Goal: Information Seeking & Learning: Find specific fact

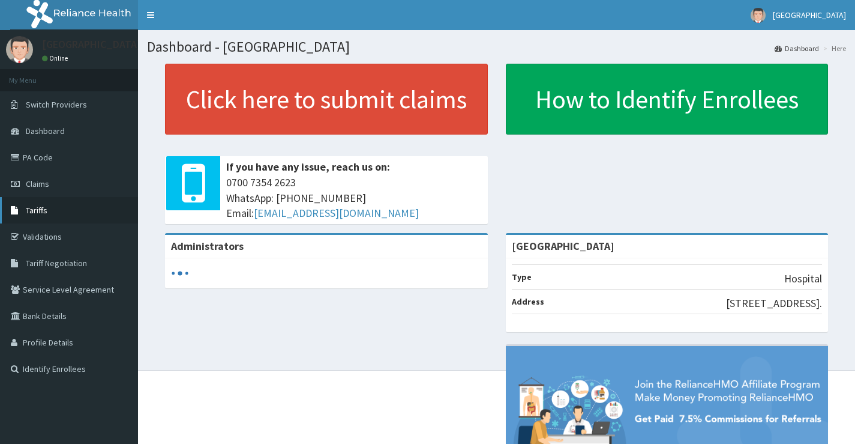
click at [81, 197] on link "Tariffs" at bounding box center [69, 210] width 138 height 26
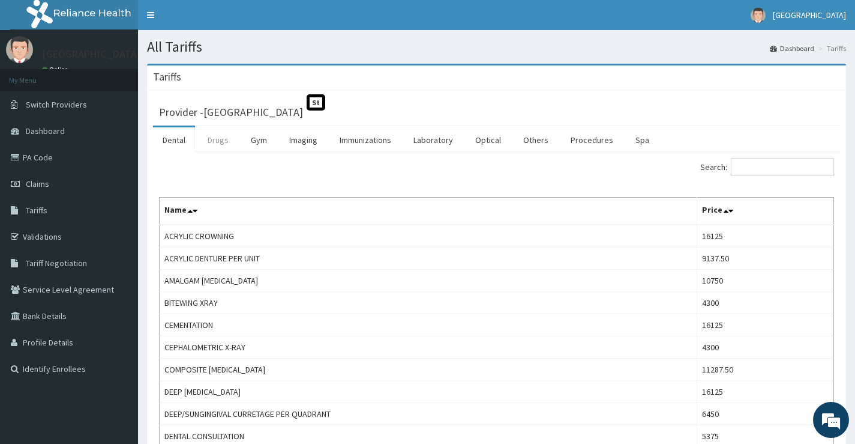
click at [215, 140] on link "Drugs" at bounding box center [218, 139] width 40 height 25
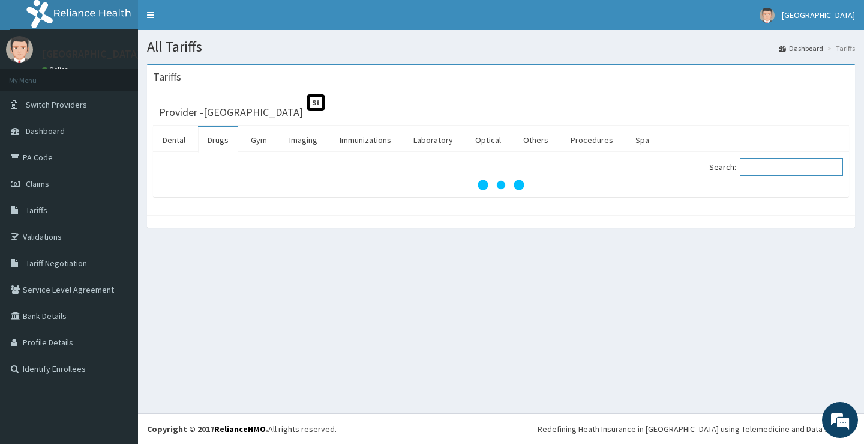
click at [776, 169] on input "Search:" at bounding box center [791, 167] width 103 height 18
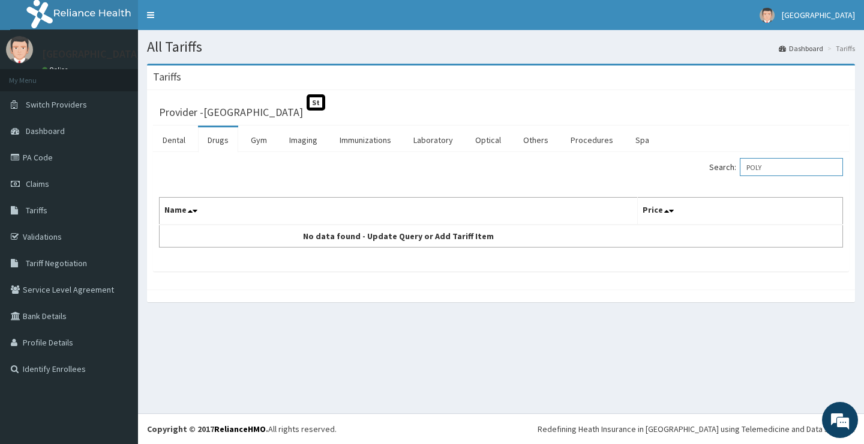
type input "POLY"
click at [16, 213] on icon at bounding box center [17, 210] width 12 height 8
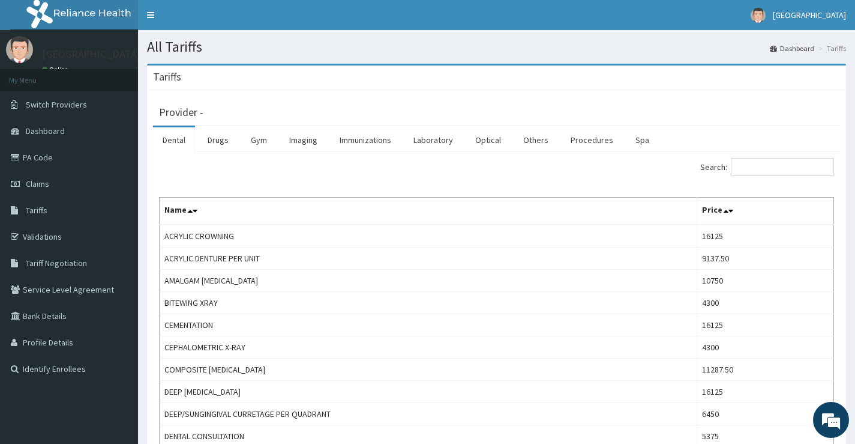
click at [219, 143] on link "Drugs" at bounding box center [218, 139] width 40 height 25
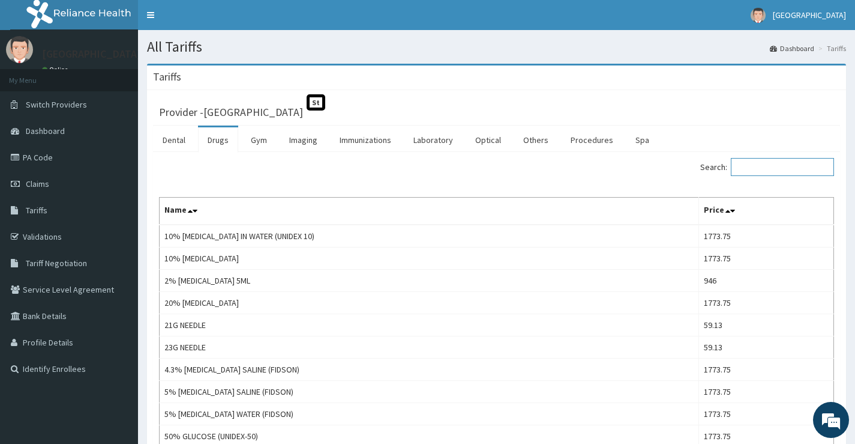
click at [768, 172] on input "Search:" at bounding box center [782, 167] width 103 height 18
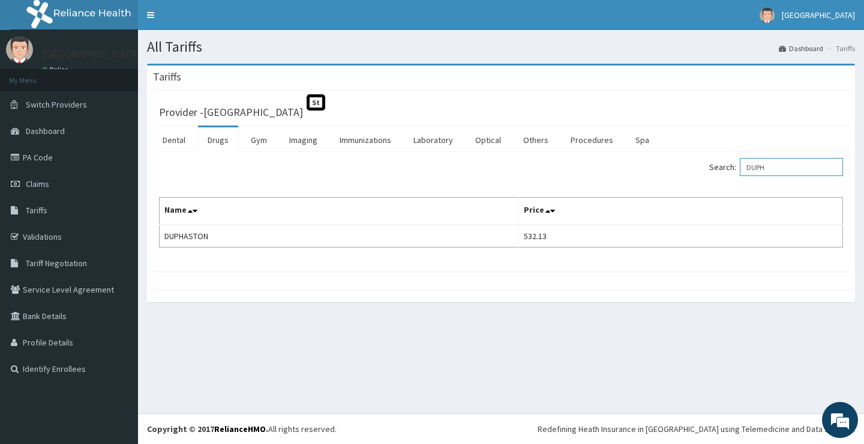
type input "DUPH"
click at [62, 154] on link "PA Code" at bounding box center [69, 157] width 138 height 26
